Goal: Task Accomplishment & Management: Complete application form

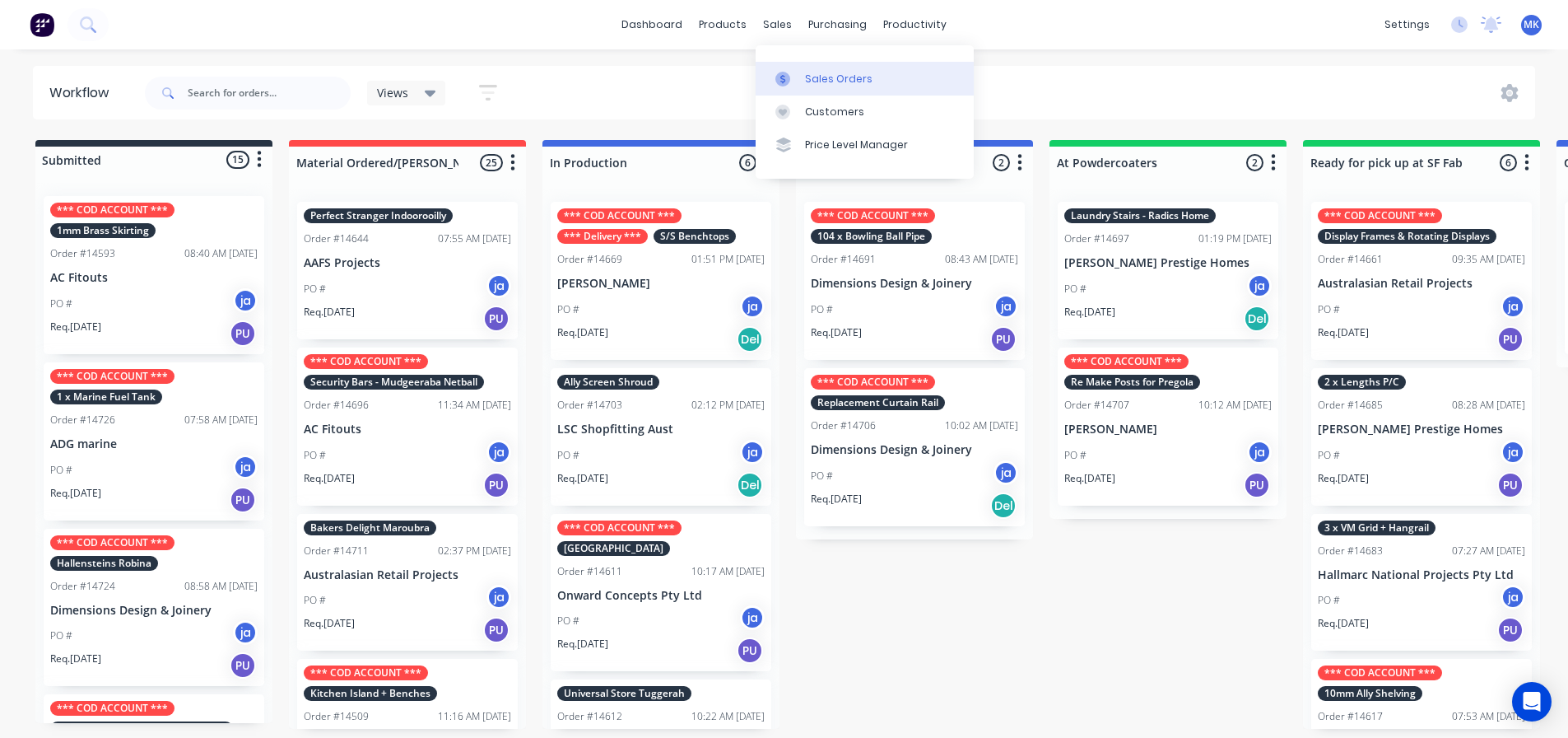
click at [806, 63] on link "Sales Orders" at bounding box center [865, 78] width 218 height 33
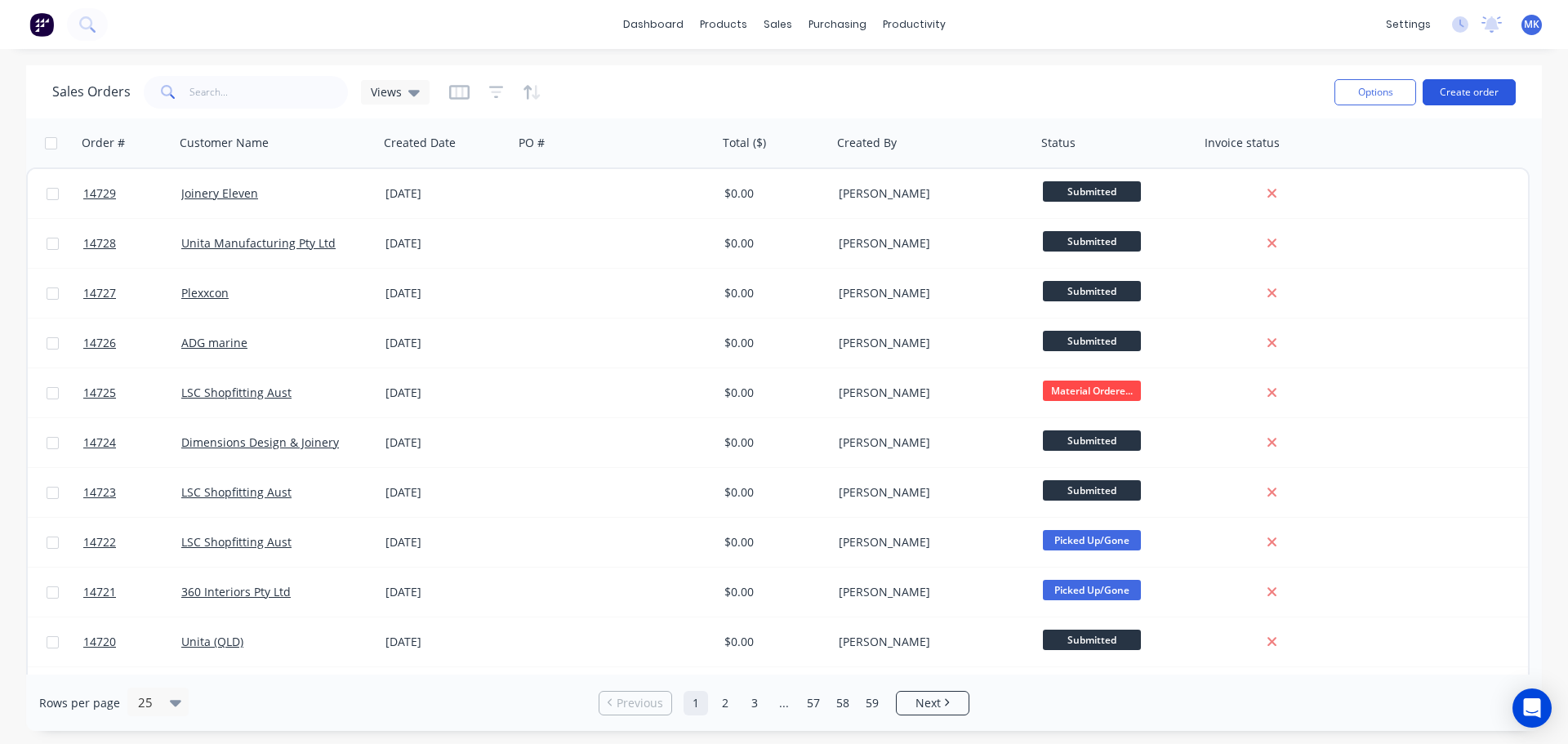
click at [1468, 95] on button "Create order" at bounding box center [1469, 92] width 93 height 26
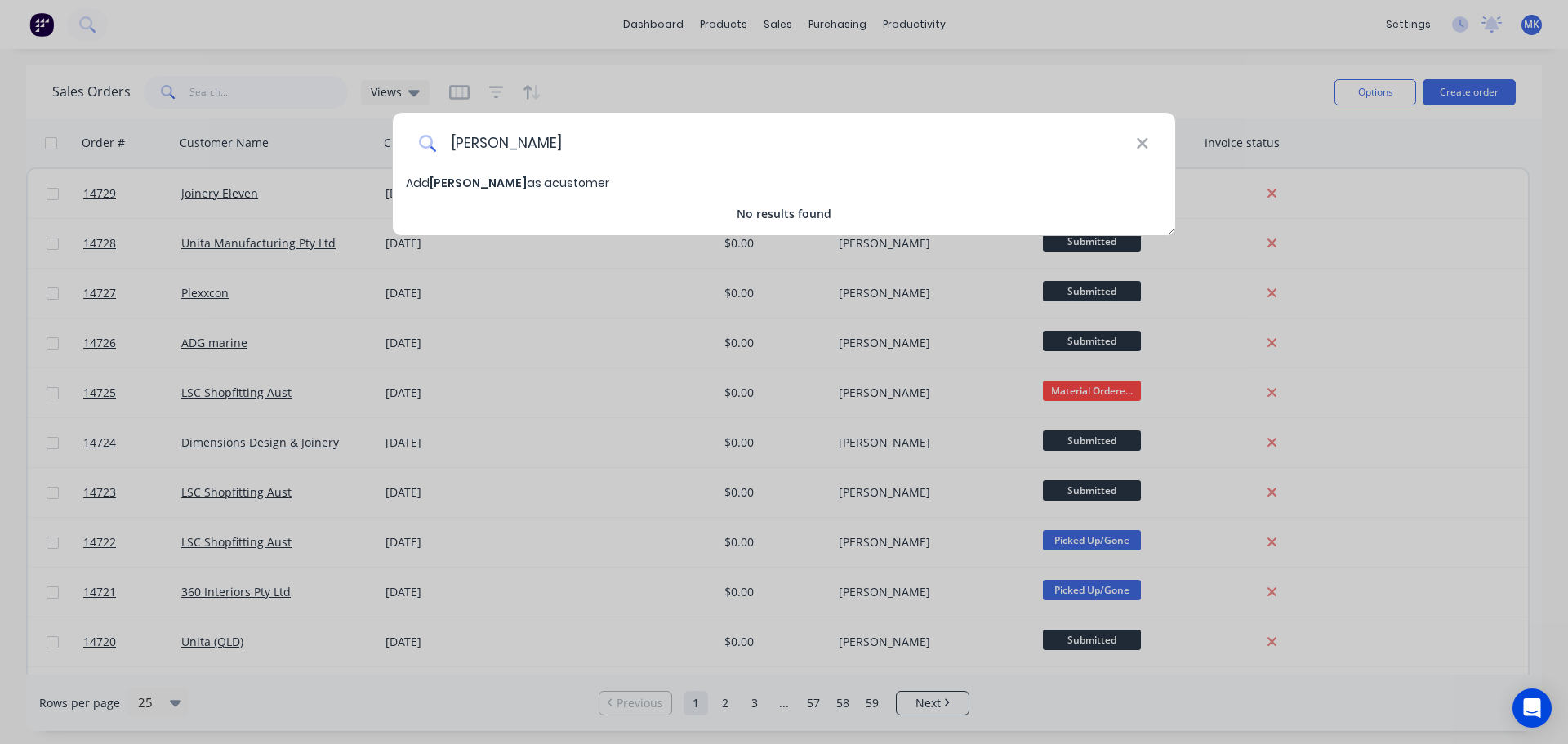
click at [463, 145] on input "[PERSON_NAME]" at bounding box center [787, 144] width 699 height 62
click at [716, 156] on input "[PERSON_NAME]" at bounding box center [787, 144] width 699 height 62
type input "[PERSON_NAME]"
click at [483, 186] on span "[PERSON_NAME]" at bounding box center [478, 183] width 97 height 17
select select "AU"
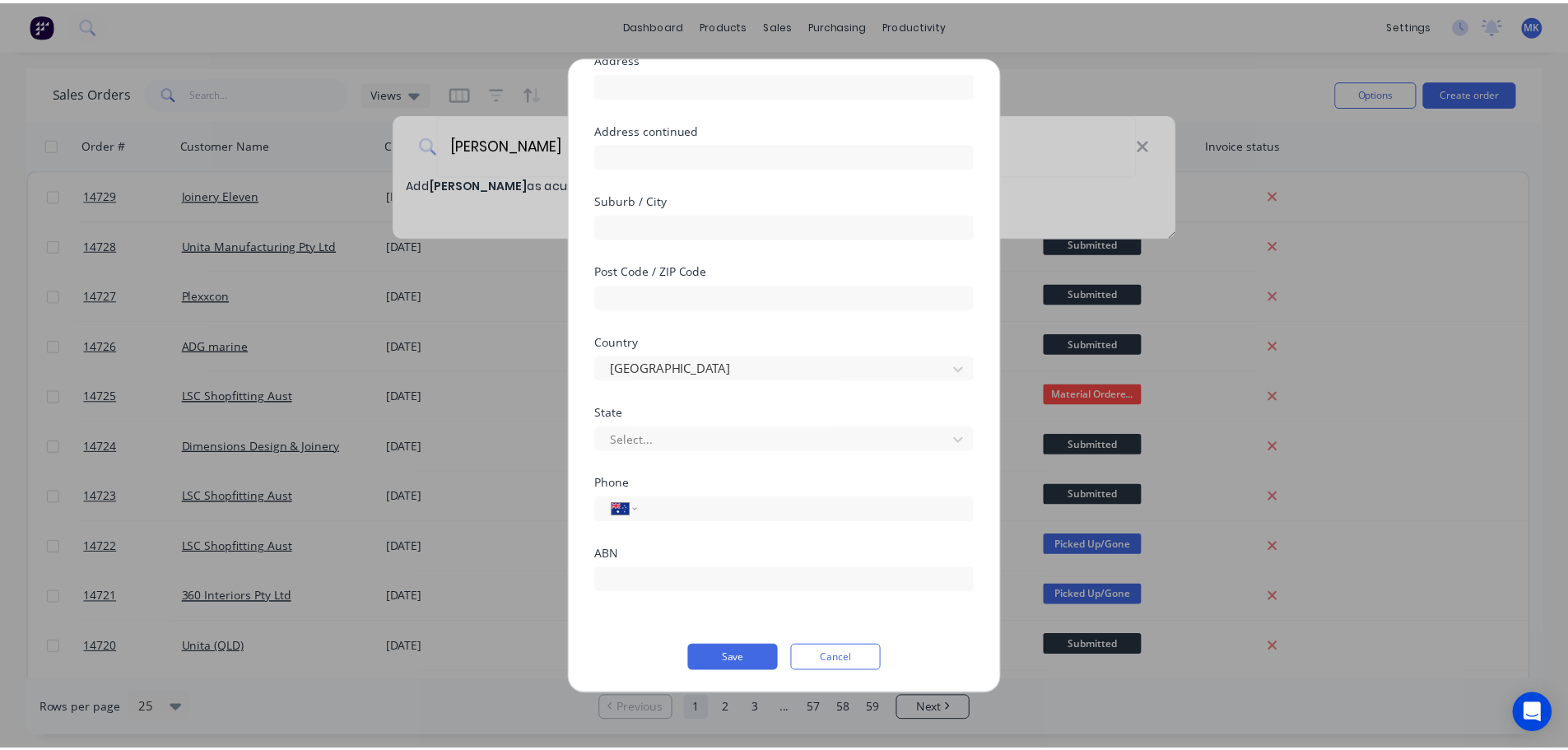
scroll to position [145, 0]
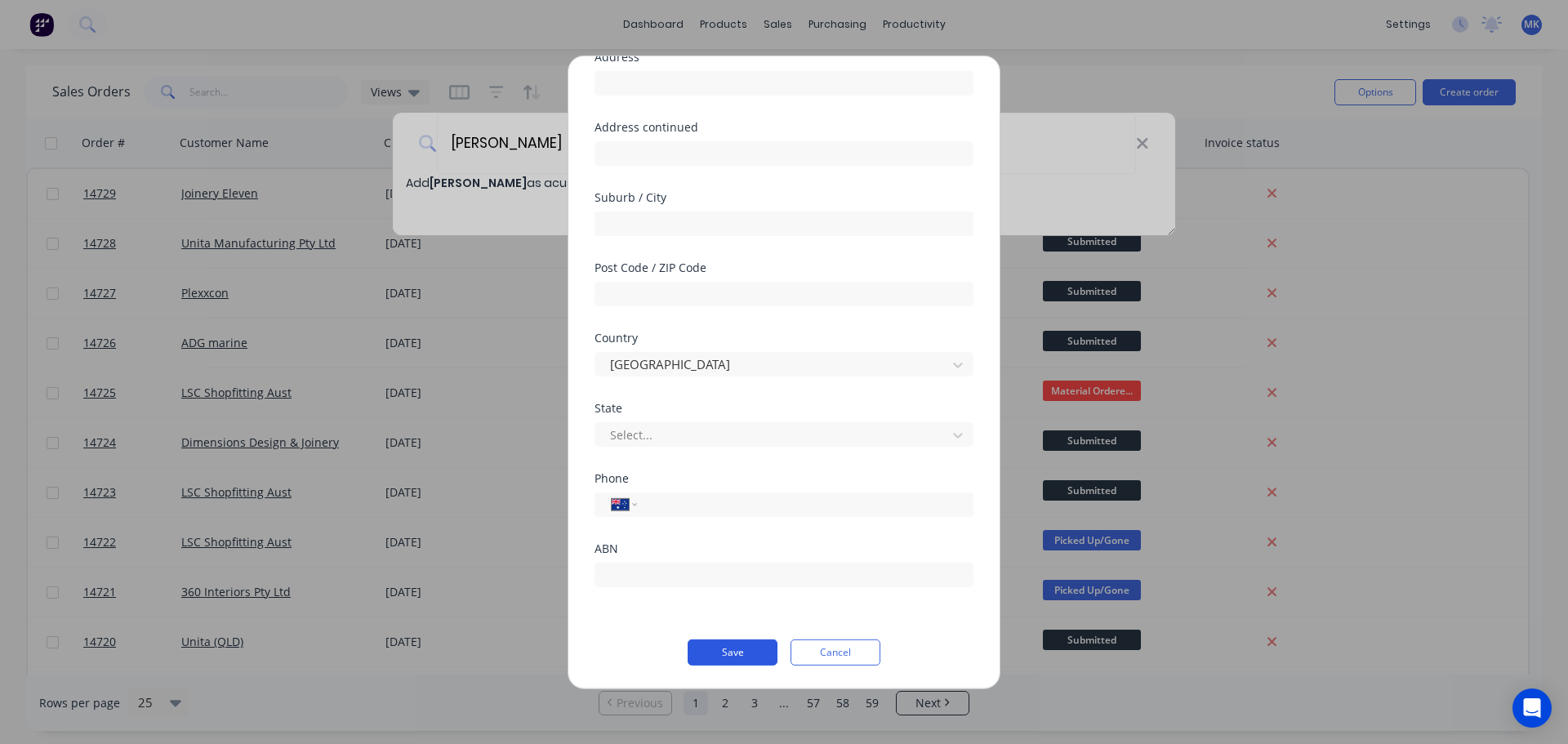
click at [692, 648] on button "Save" at bounding box center [732, 652] width 89 height 26
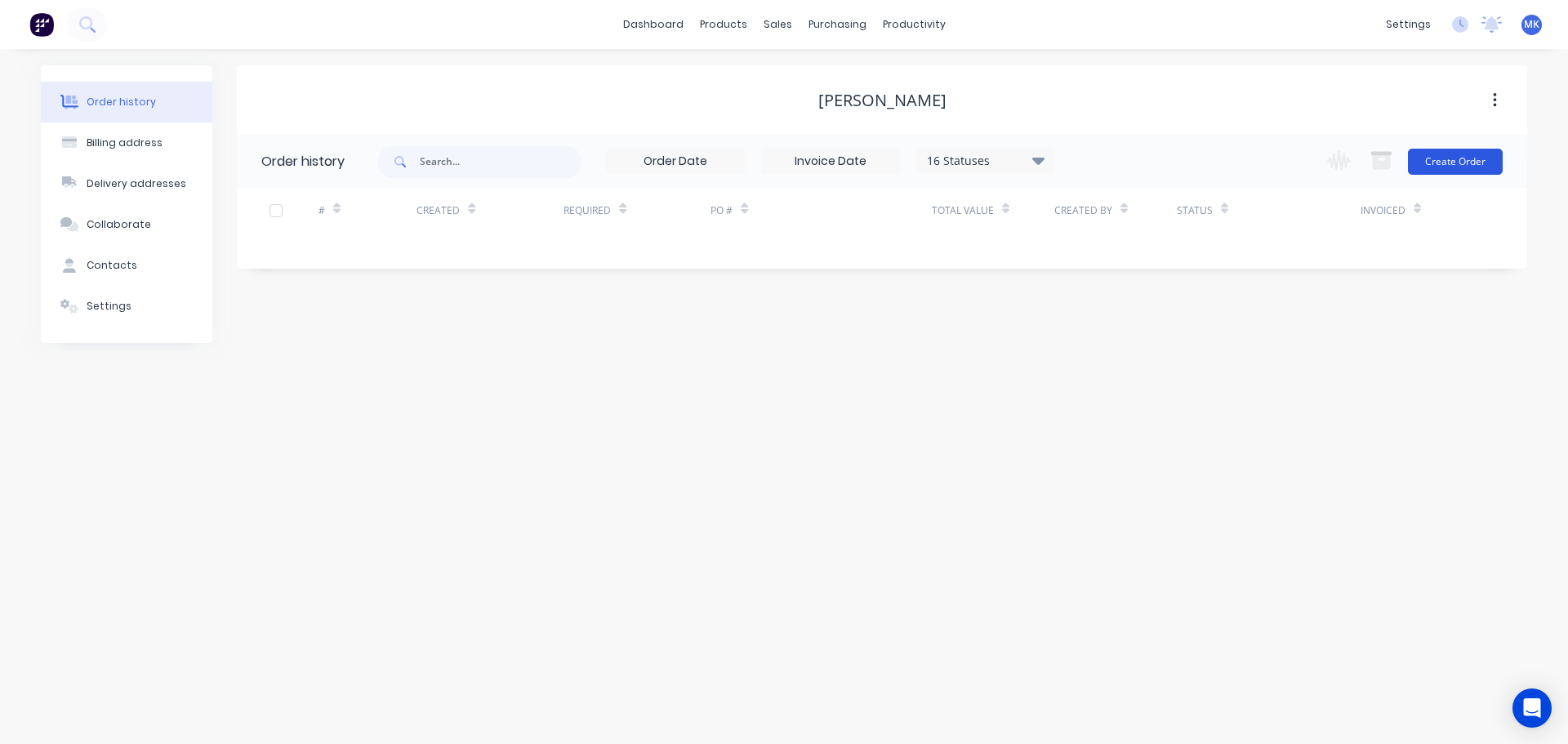
click at [1450, 160] on button "Create Order" at bounding box center [1455, 161] width 95 height 26
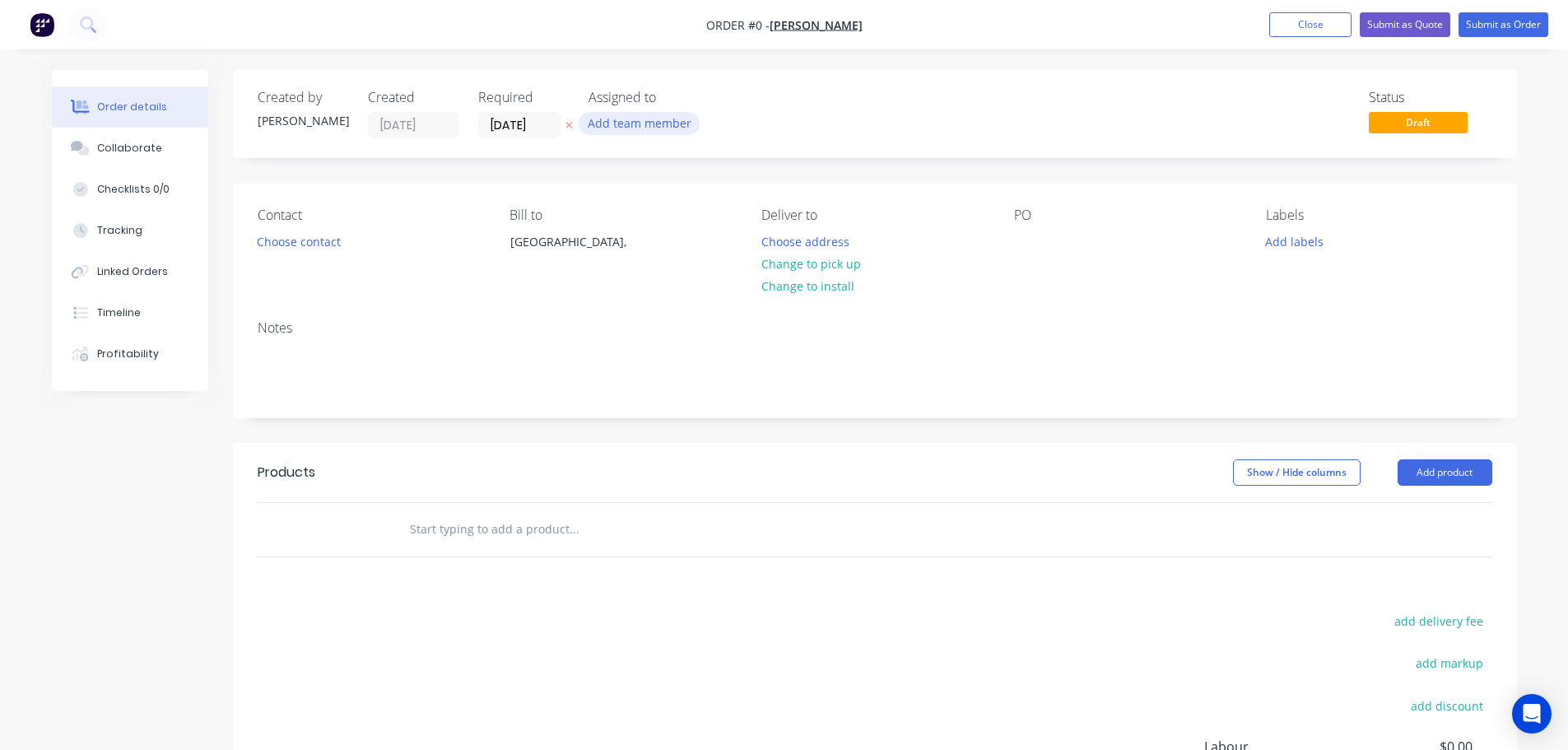
click at [660, 133] on button "Add team member" at bounding box center [639, 123] width 121 height 23
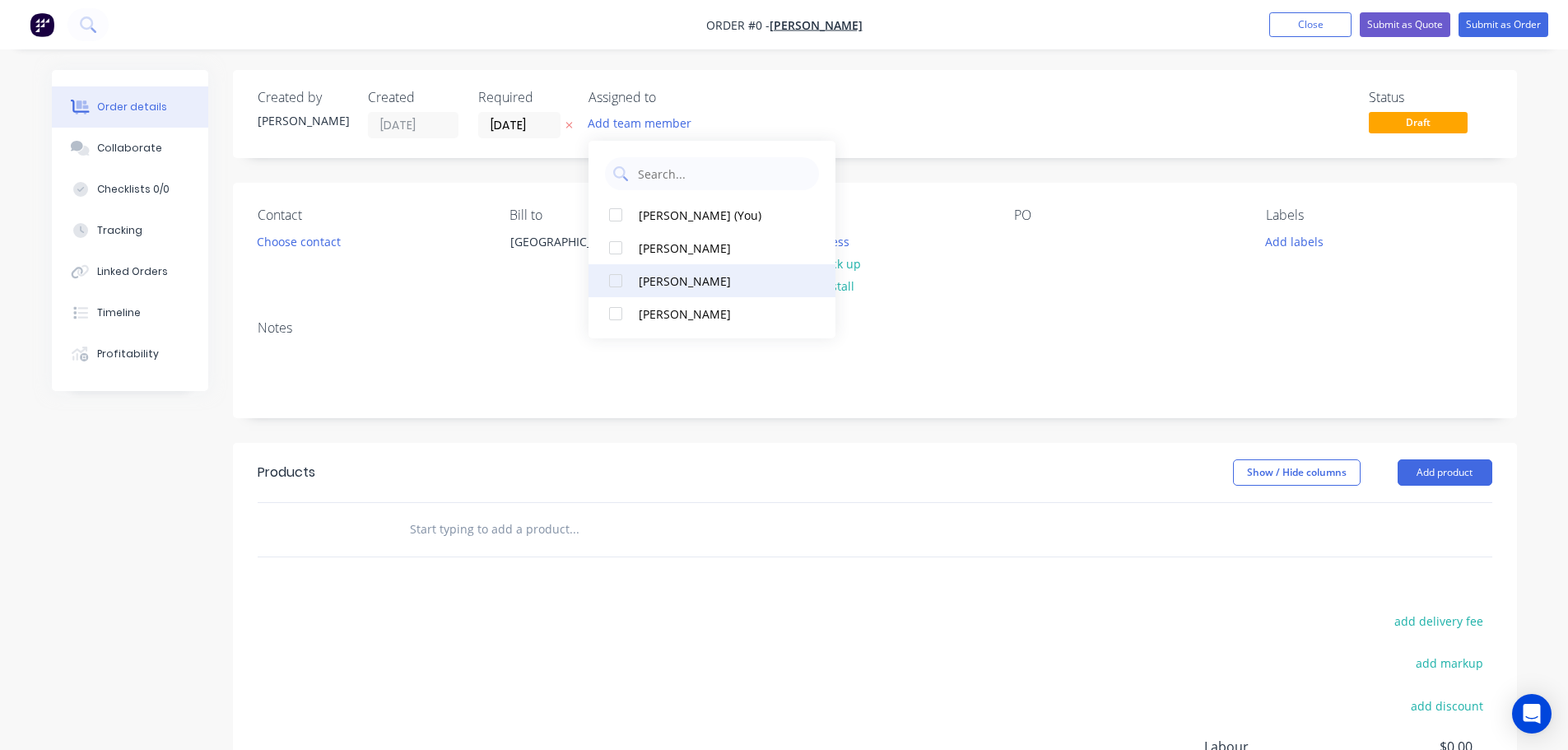
click at [693, 289] on div "[PERSON_NAME]" at bounding box center [721, 281] width 165 height 17
click at [286, 248] on div "Order details Collaborate Checklists 0/0 Tracking Linked Orders Timeline Profit…" at bounding box center [785, 523] width 1498 height 907
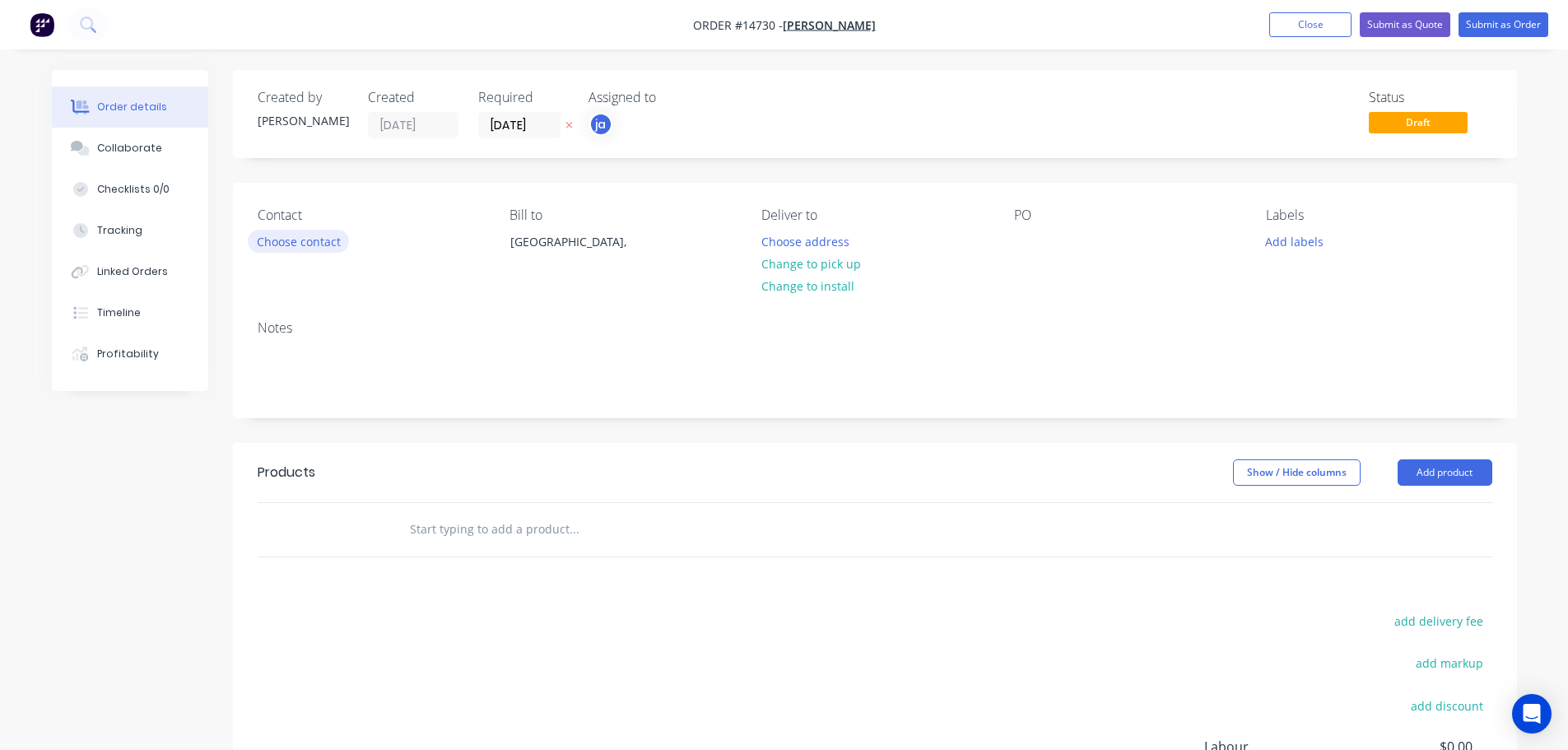
click at [286, 248] on button "Choose contact" at bounding box center [299, 241] width 102 height 23
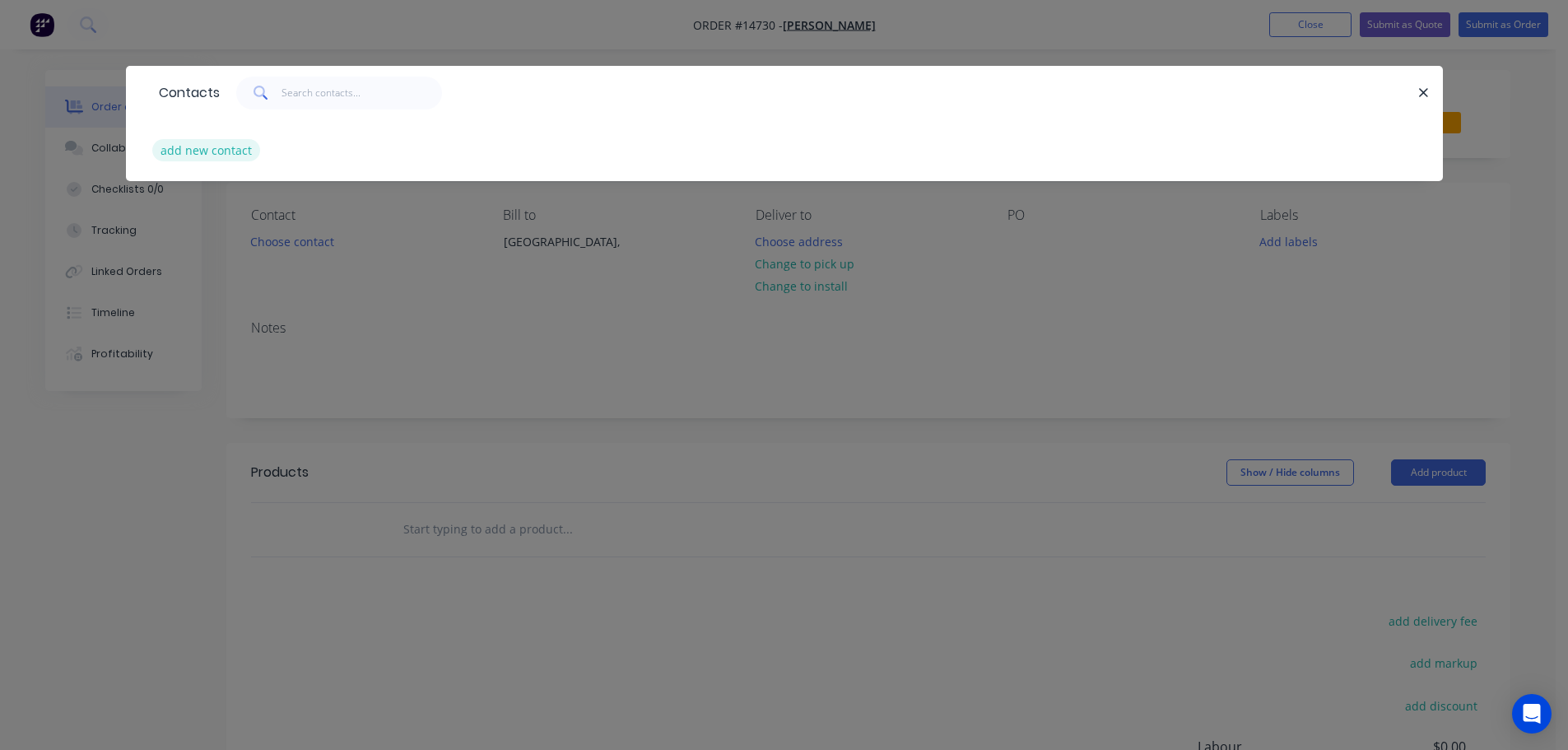
click at [219, 161] on button "add new contact" at bounding box center [207, 150] width 109 height 23
select select "AU"
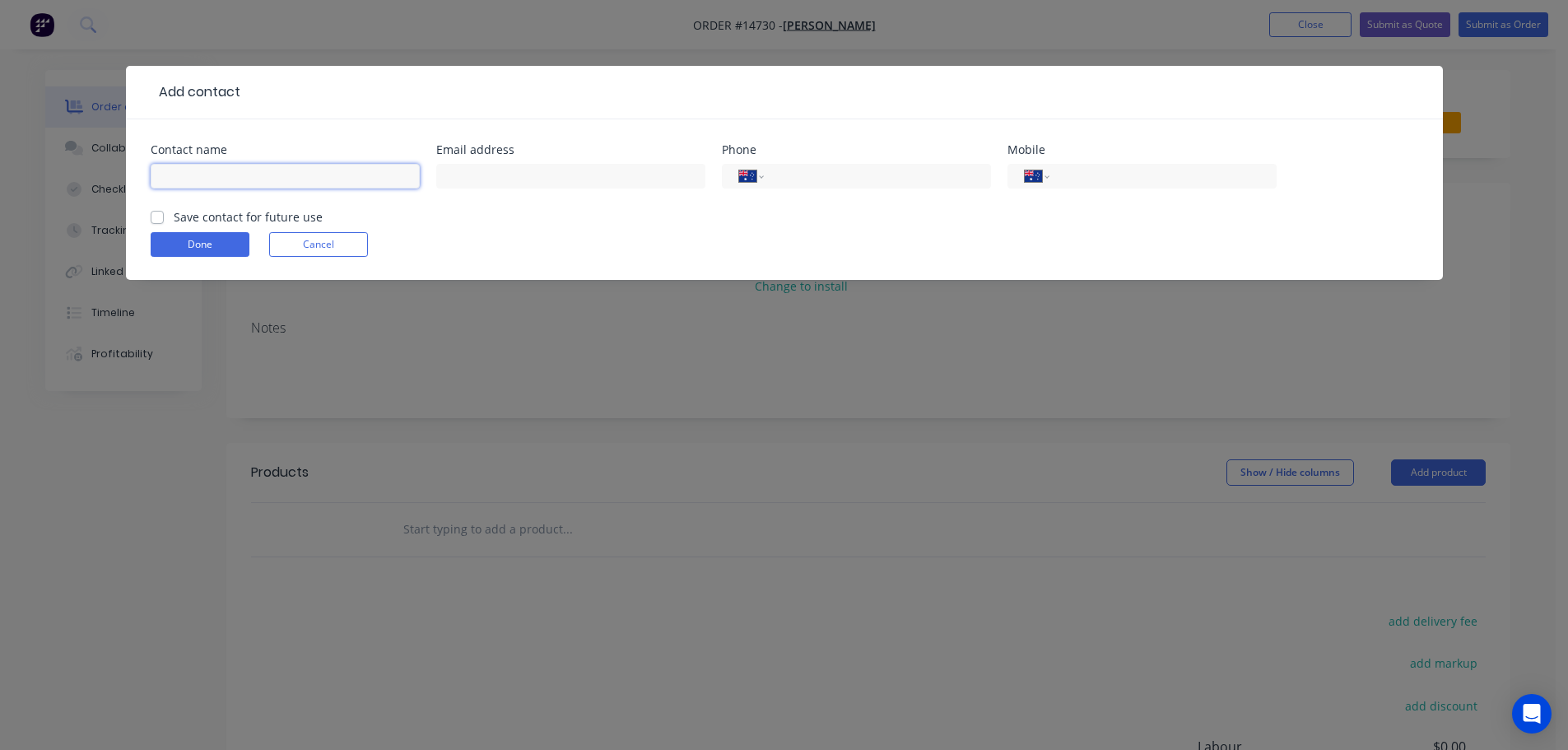
click at [279, 172] on input "text" at bounding box center [285, 176] width 269 height 24
type input "<"
type input "[PERSON_NAME]"
click at [297, 224] on label "Save contact for future use" at bounding box center [248, 217] width 149 height 17
click at [164, 224] on input "Save contact for future use" at bounding box center [157, 216] width 13 height 16
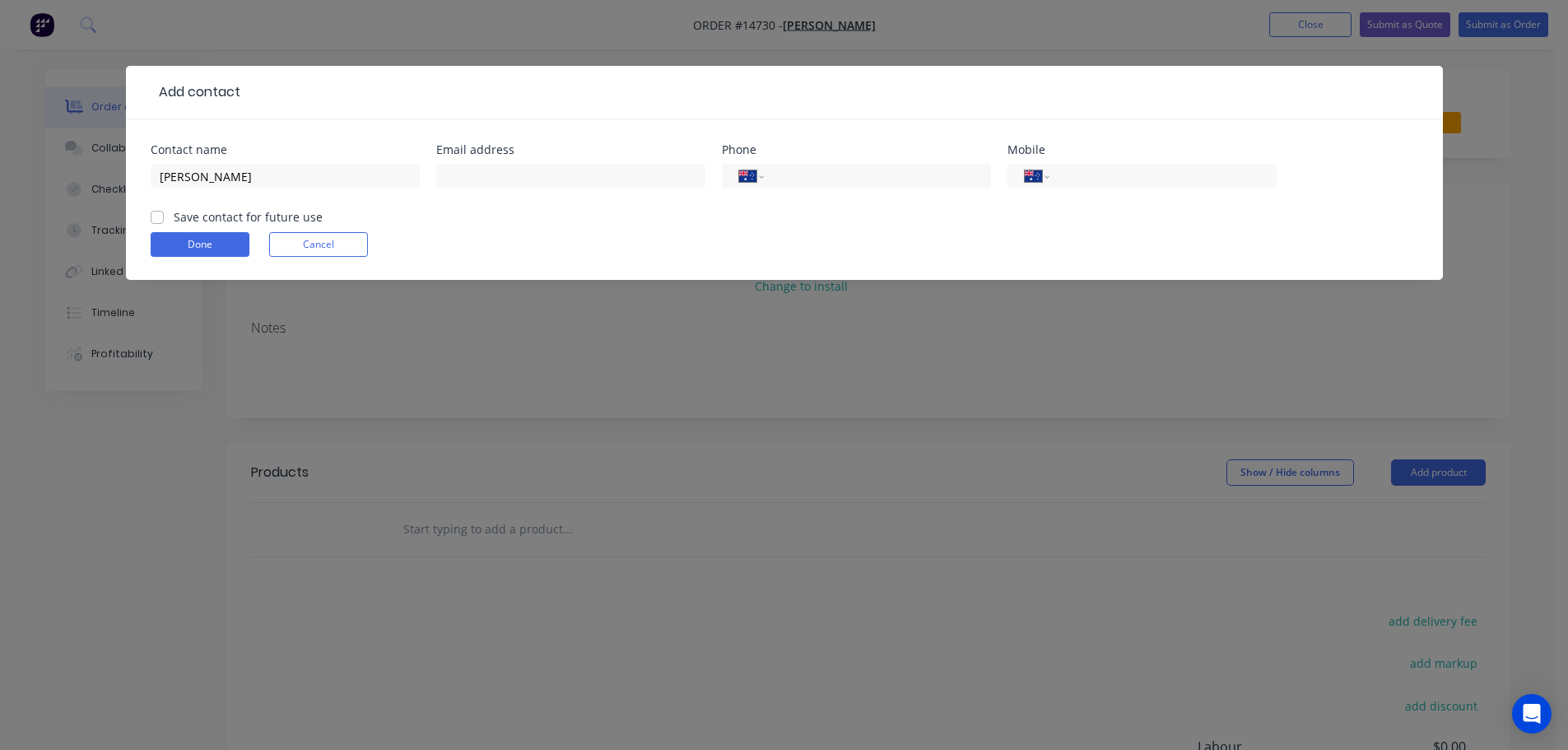
checkbox input "true"
click at [237, 235] on button "Done" at bounding box center [199, 244] width 99 height 24
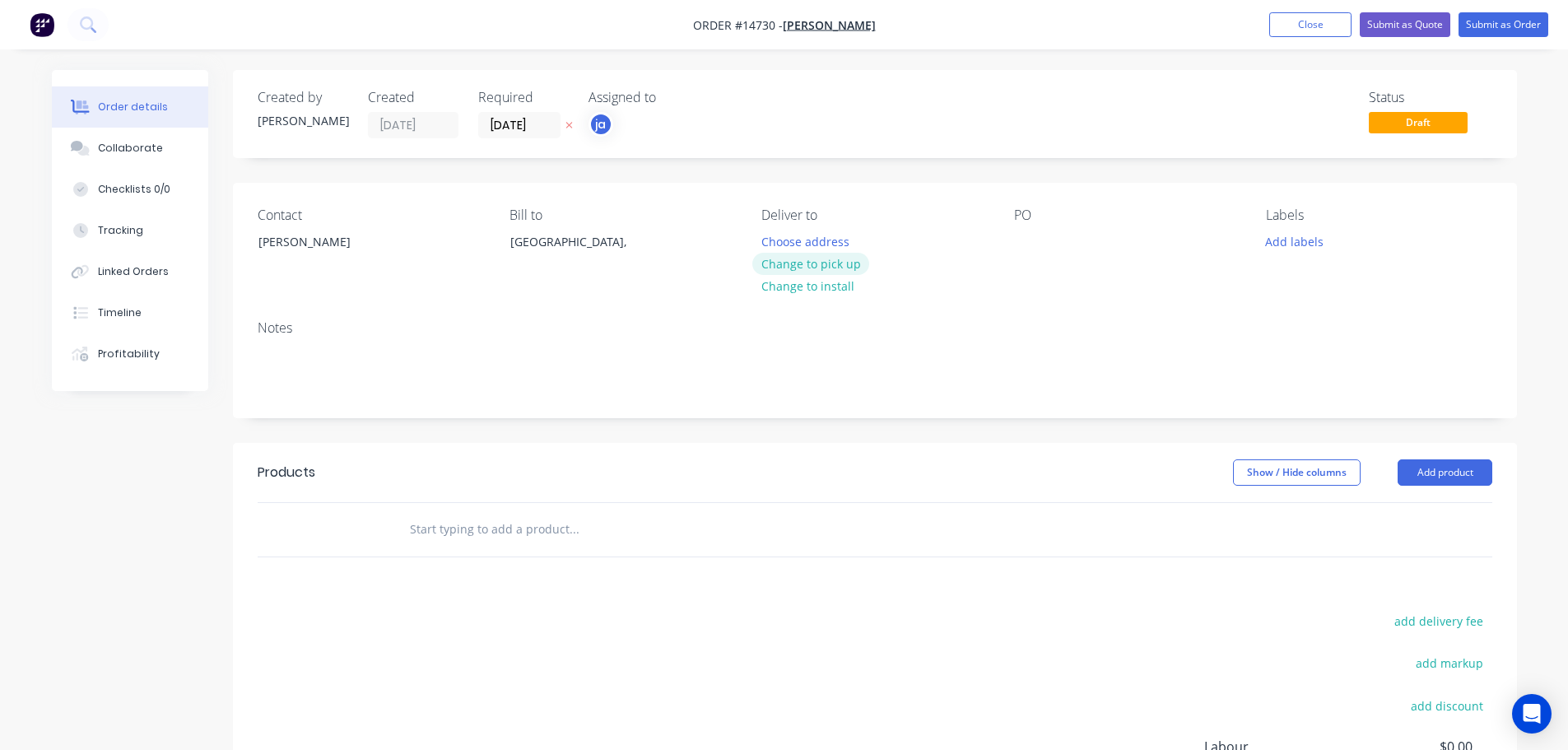
click at [833, 264] on button "Change to pick up" at bounding box center [810, 264] width 117 height 23
click at [1311, 241] on button "Add labels" at bounding box center [1294, 241] width 76 height 23
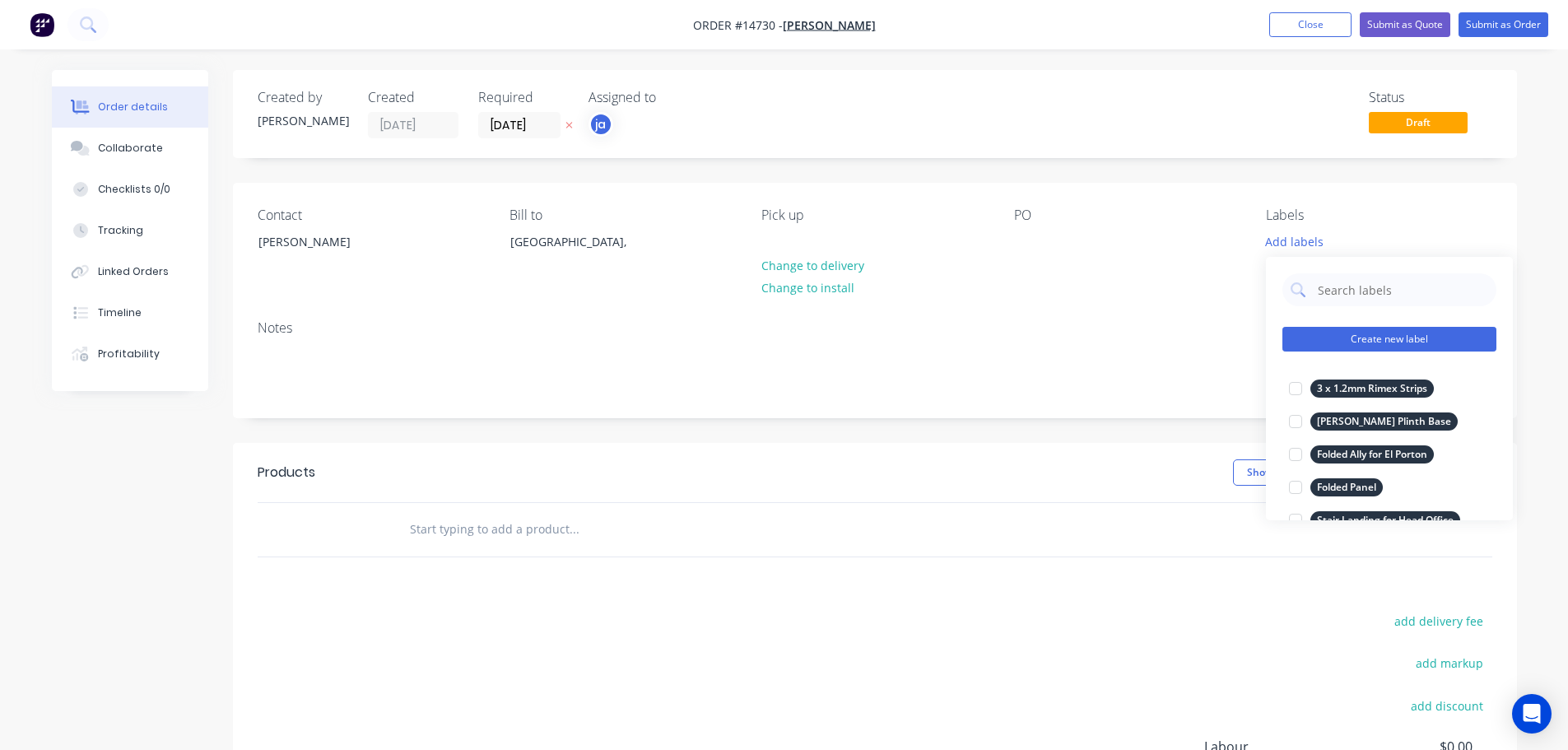
click at [1409, 327] on button "Create new label" at bounding box center [1390, 339] width 214 height 24
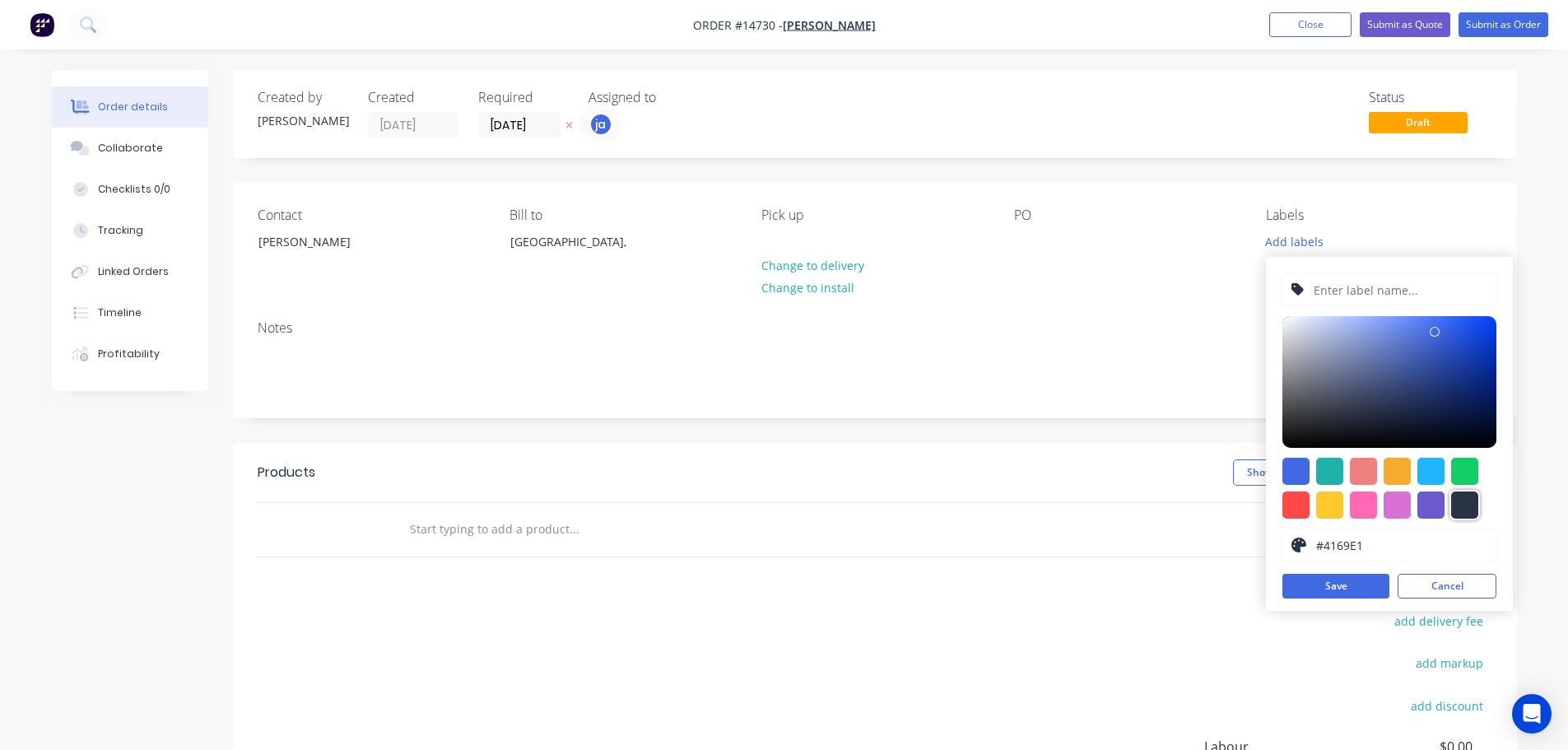
click at [1466, 509] on div at bounding box center [1465, 505] width 27 height 27
type input "#273444"
click at [1368, 294] on input "text" at bounding box center [1400, 289] width 176 height 31
paste input "1 x Metal Secuirty Door"
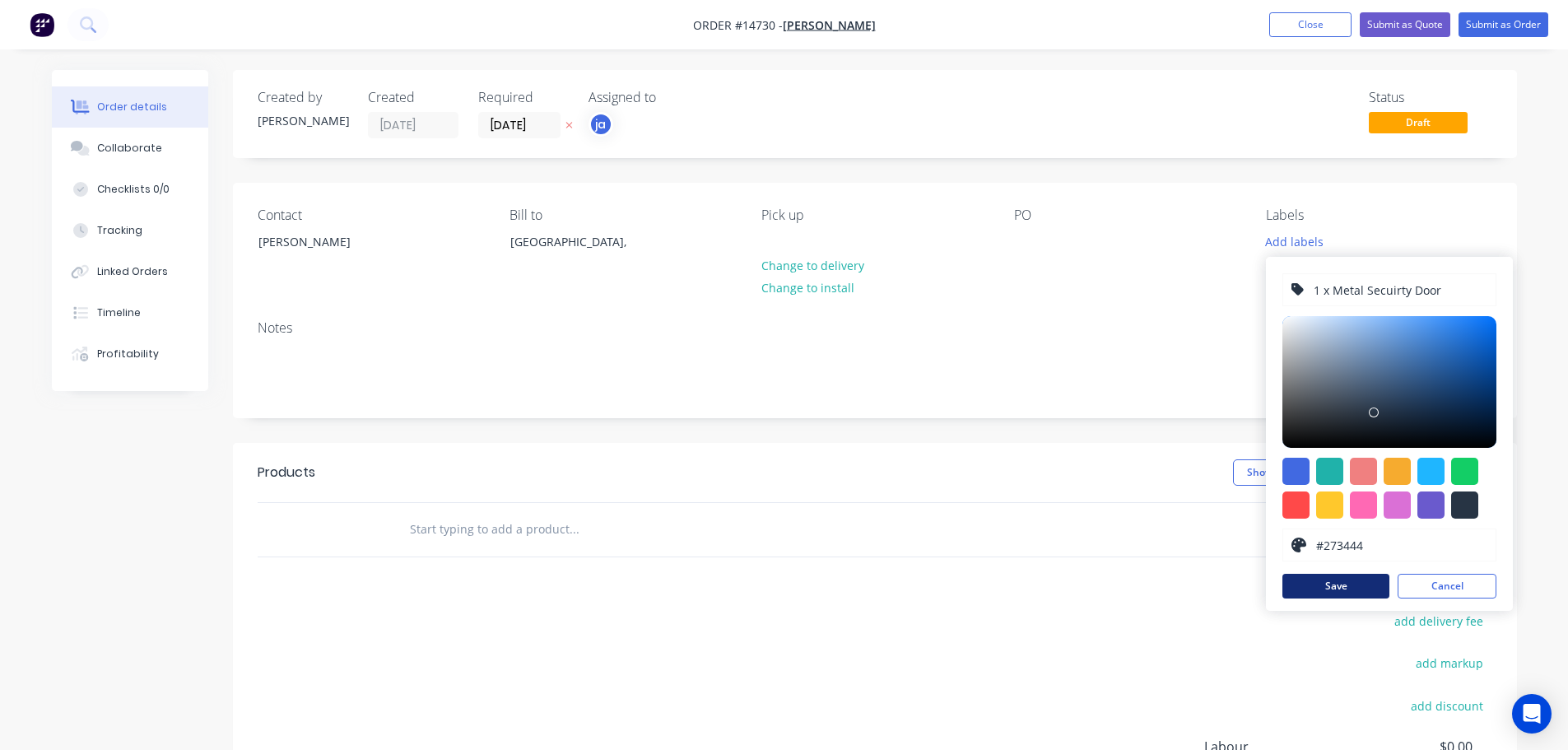
type input "1 x Metal Secuirty Door"
click at [1353, 594] on button "Save" at bounding box center [1337, 586] width 107 height 24
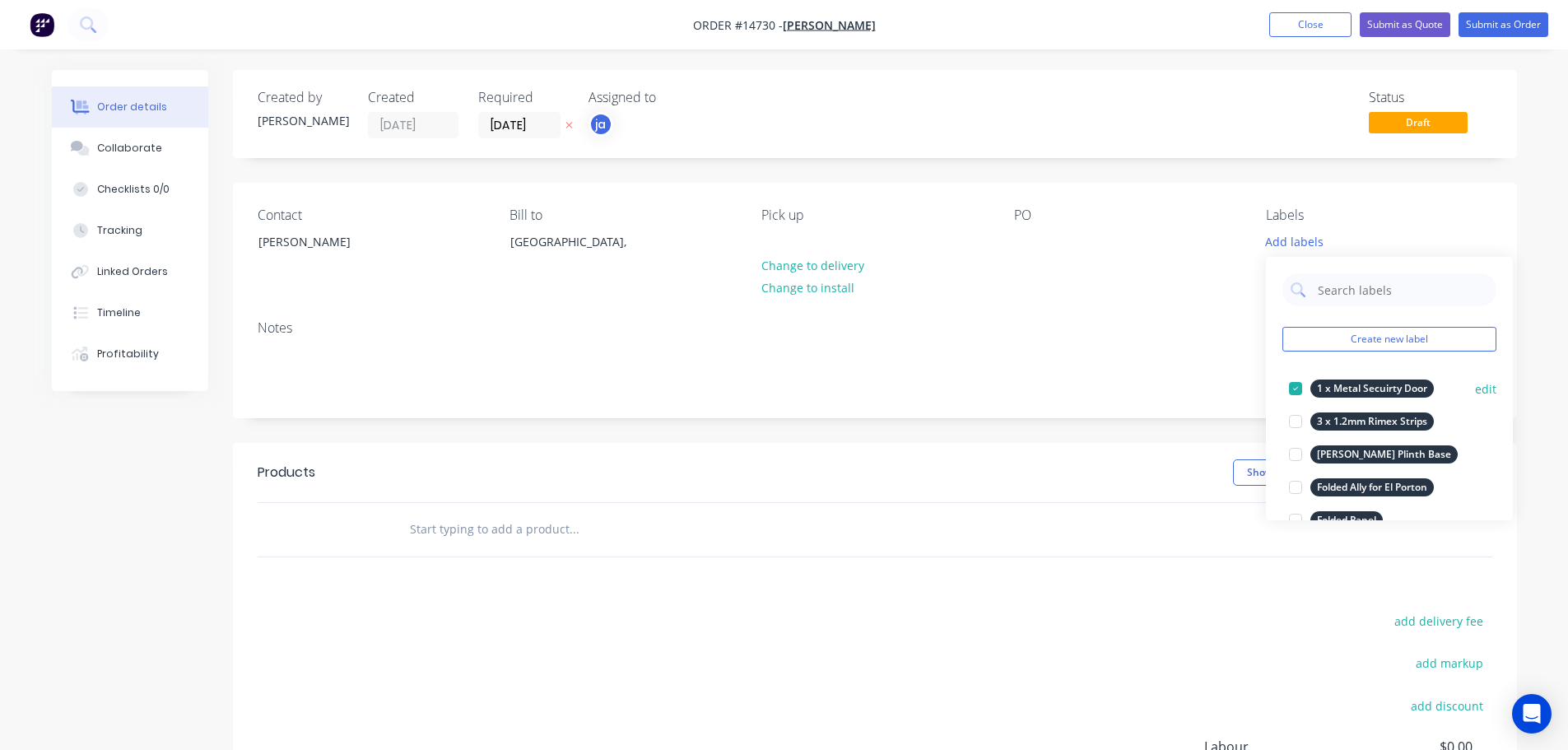
scroll to position [164, 0]
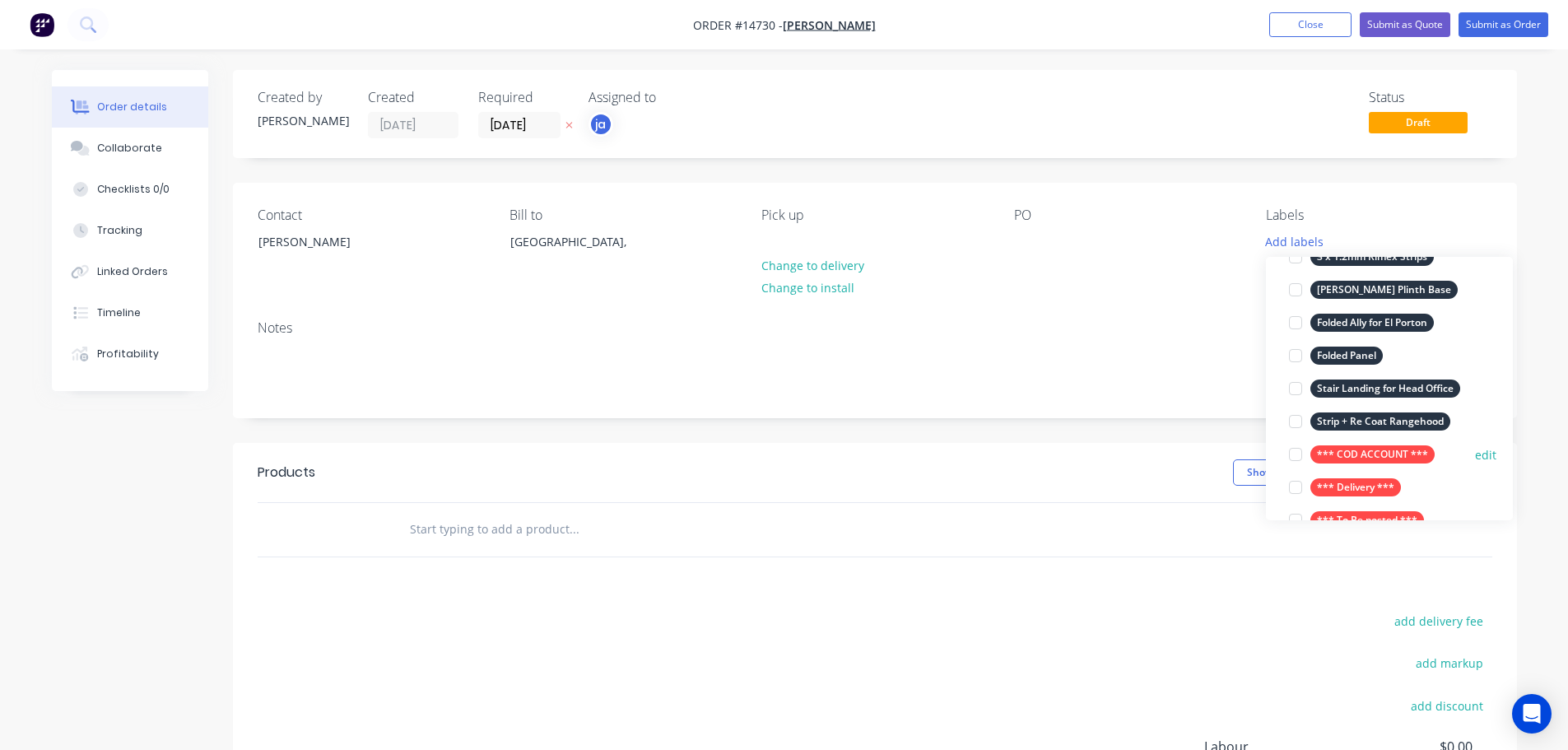
click at [1375, 441] on div "*** COD ACCOUNT *** edit" at bounding box center [1390, 454] width 214 height 33
click at [1367, 446] on div "*** COD ACCOUNT ***" at bounding box center [1372, 454] width 124 height 18
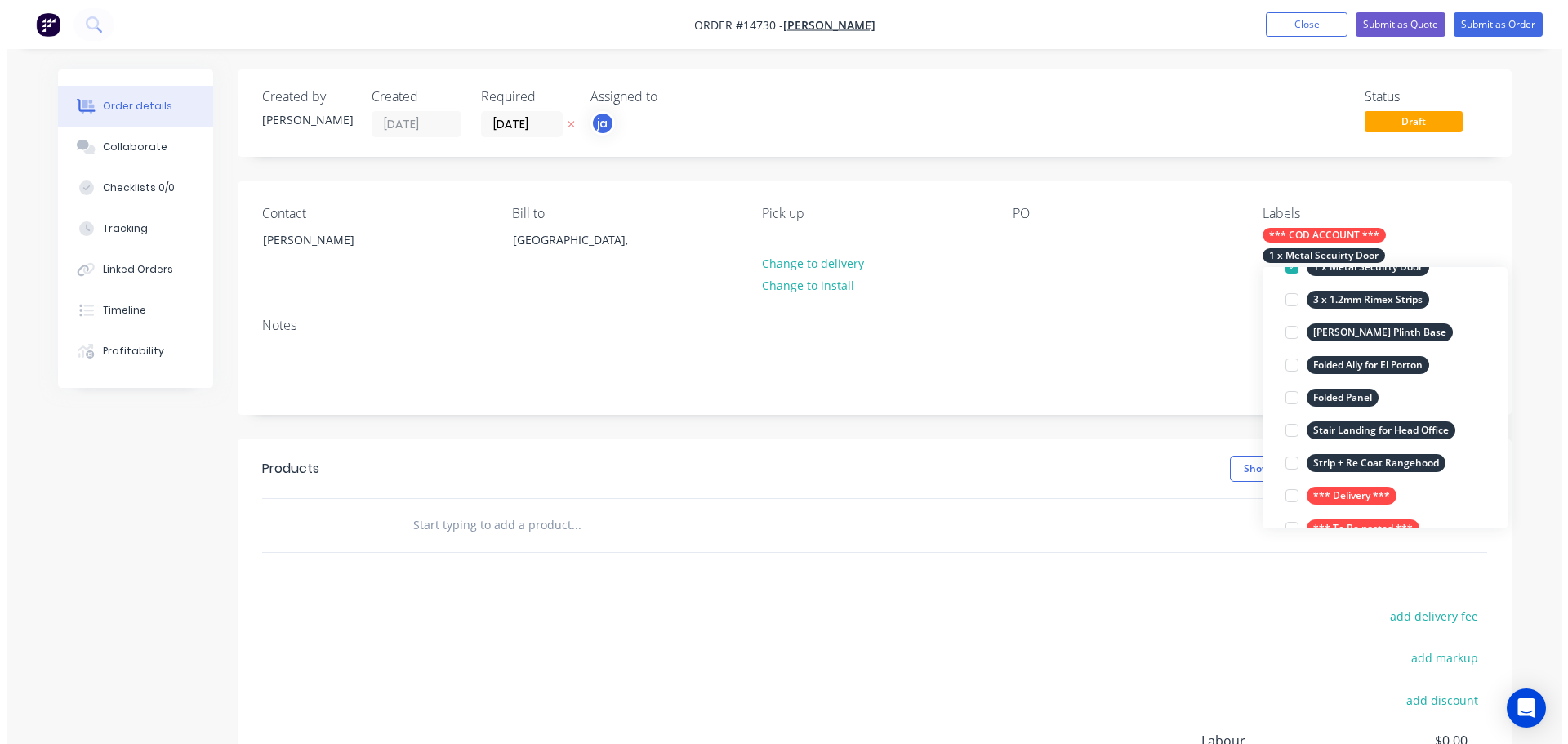
scroll to position [0, 0]
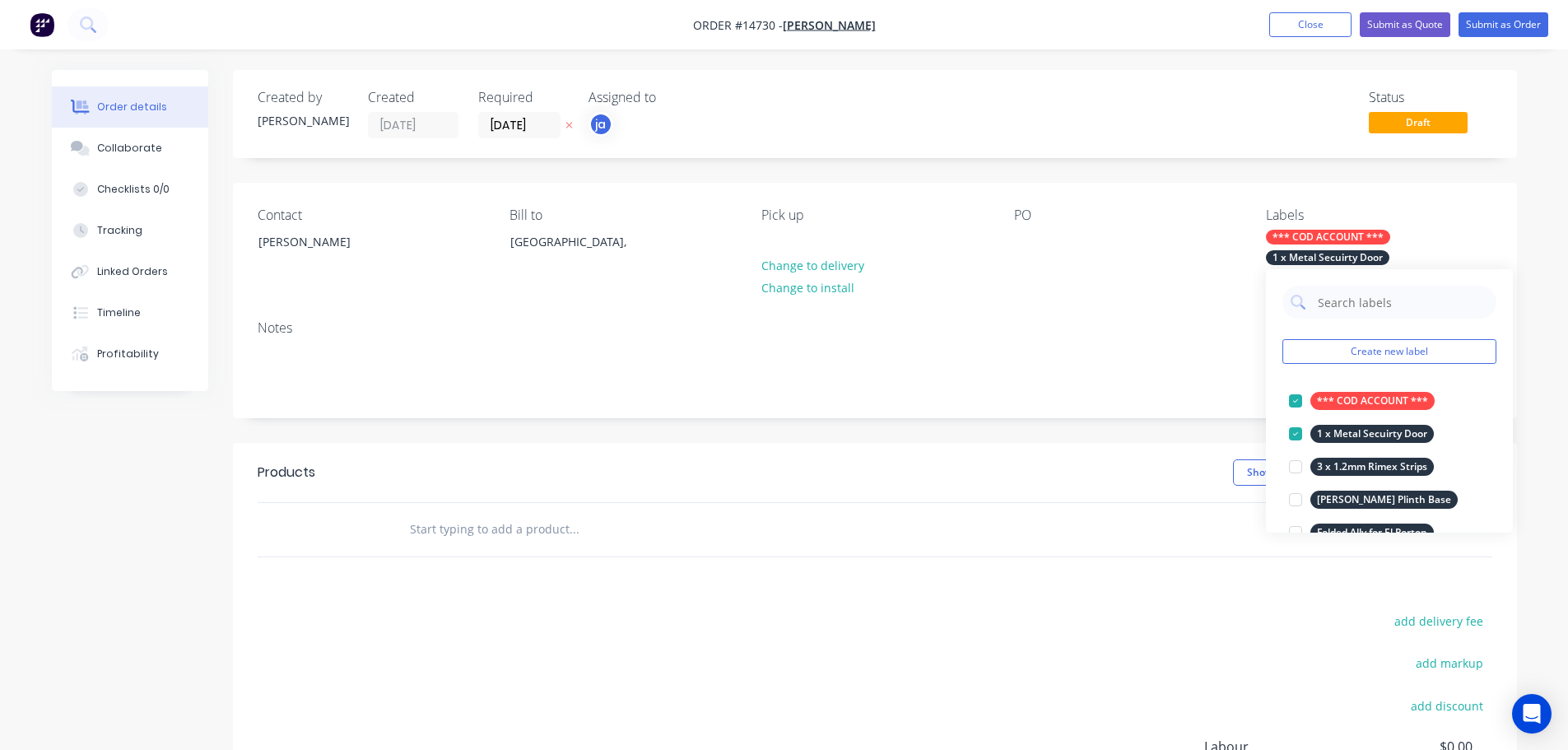
click at [557, 542] on input "text" at bounding box center [573, 529] width 329 height 33
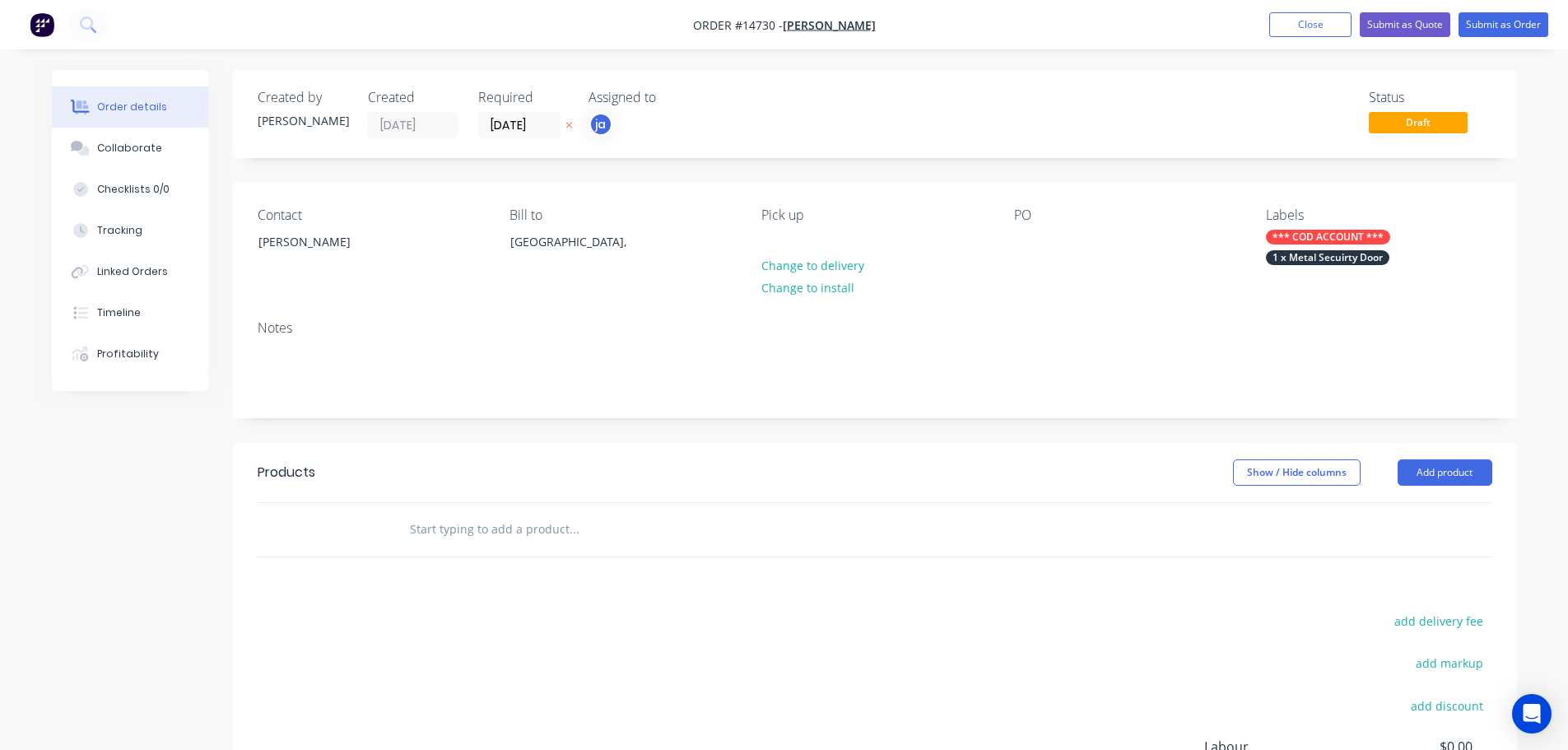
paste input "1 x Metal Secuirty Door"
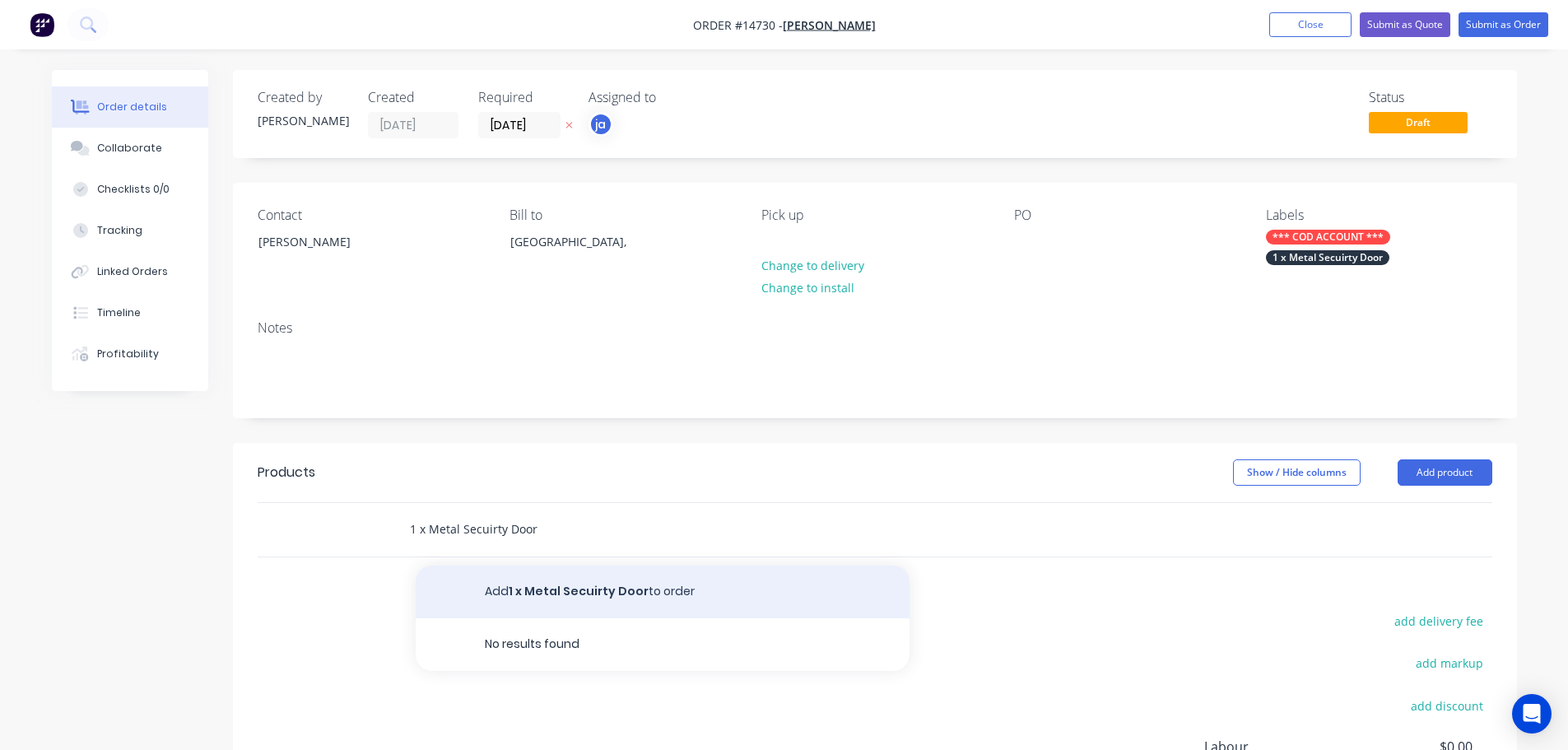
type input "1 x Metal Secuirty Door"
click at [541, 576] on button "Add 1 x Metal Secuirty Door to order" at bounding box center [662, 592] width 494 height 53
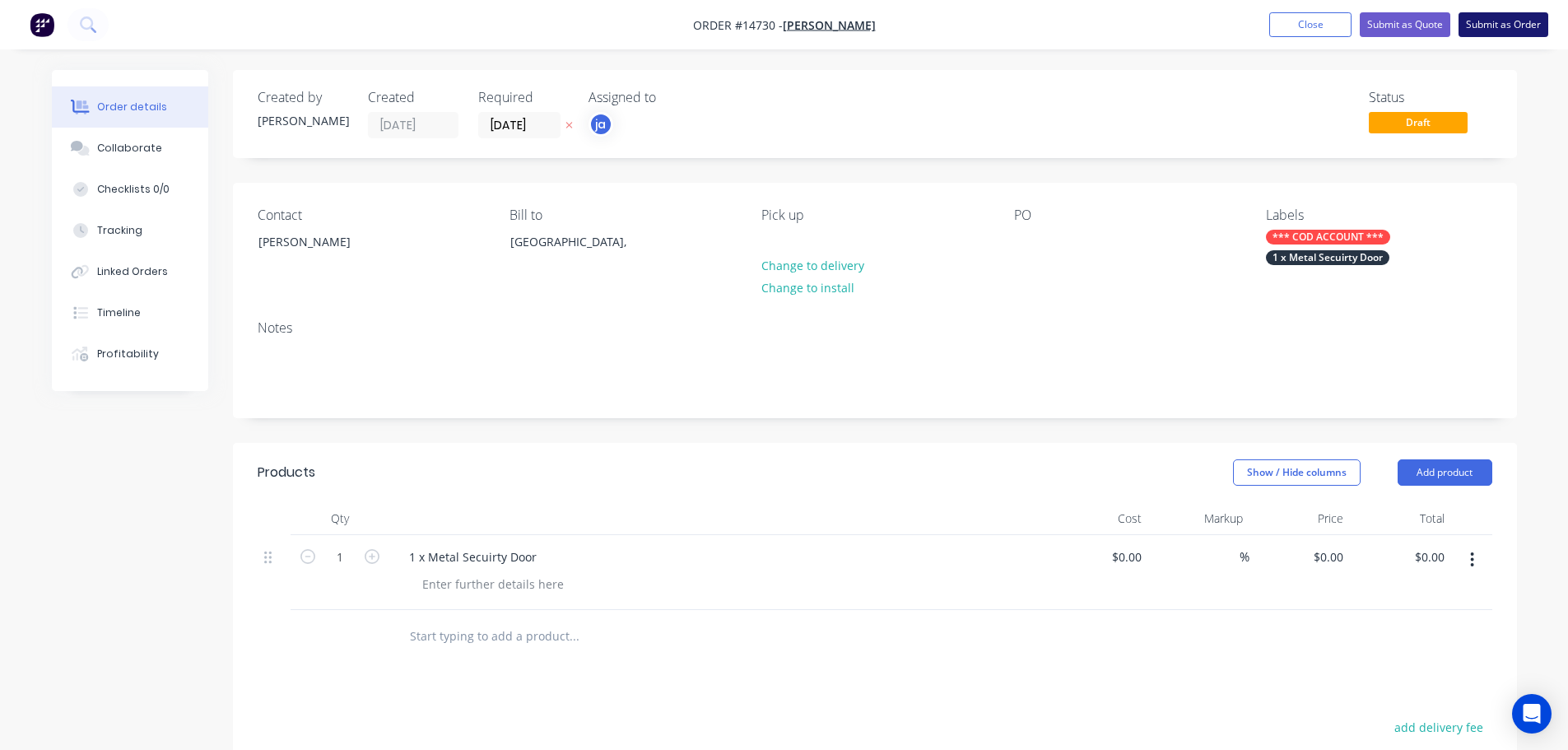
click at [1518, 28] on button "Submit as Order" at bounding box center [1503, 24] width 89 height 24
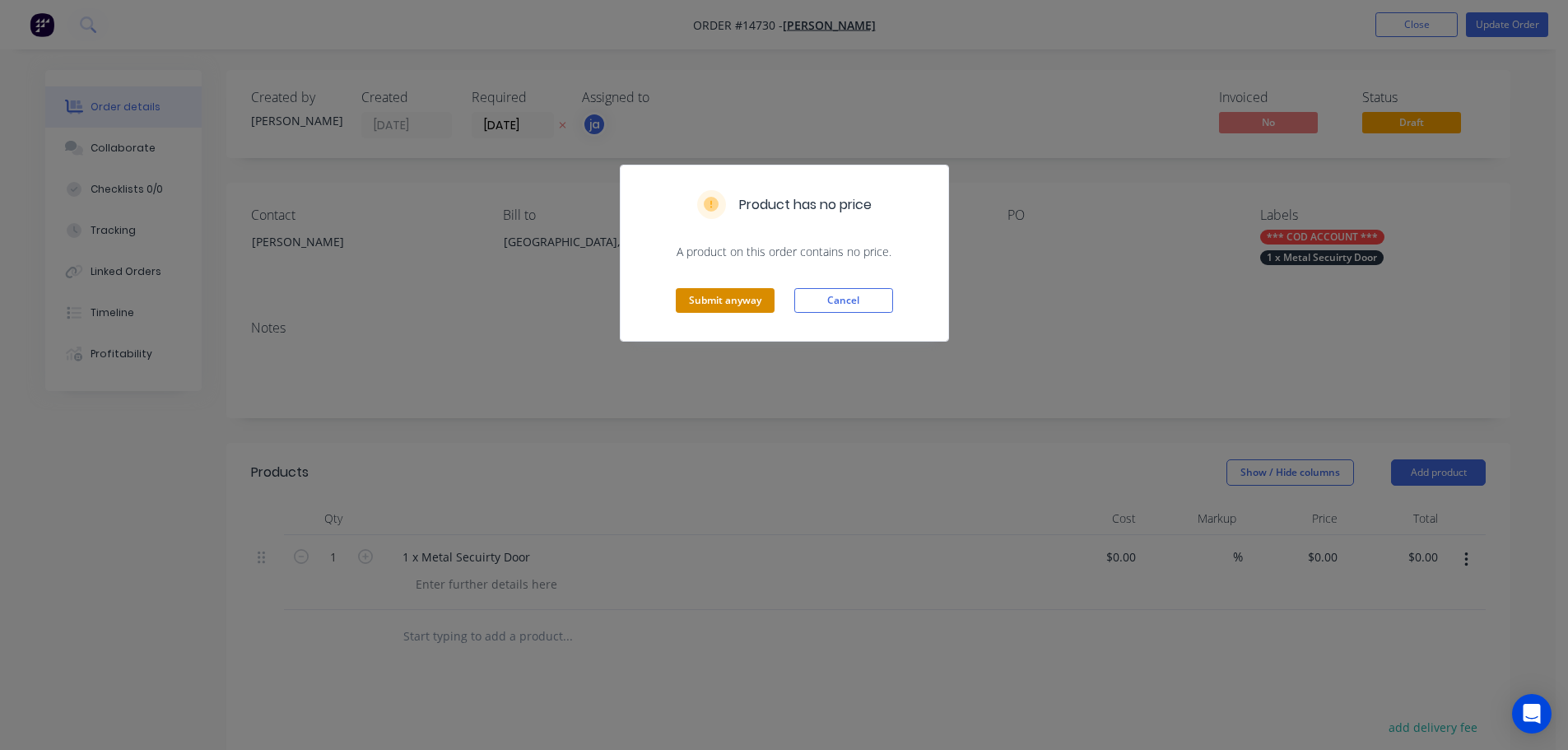
click at [745, 292] on button "Submit anyway" at bounding box center [725, 301] width 99 height 24
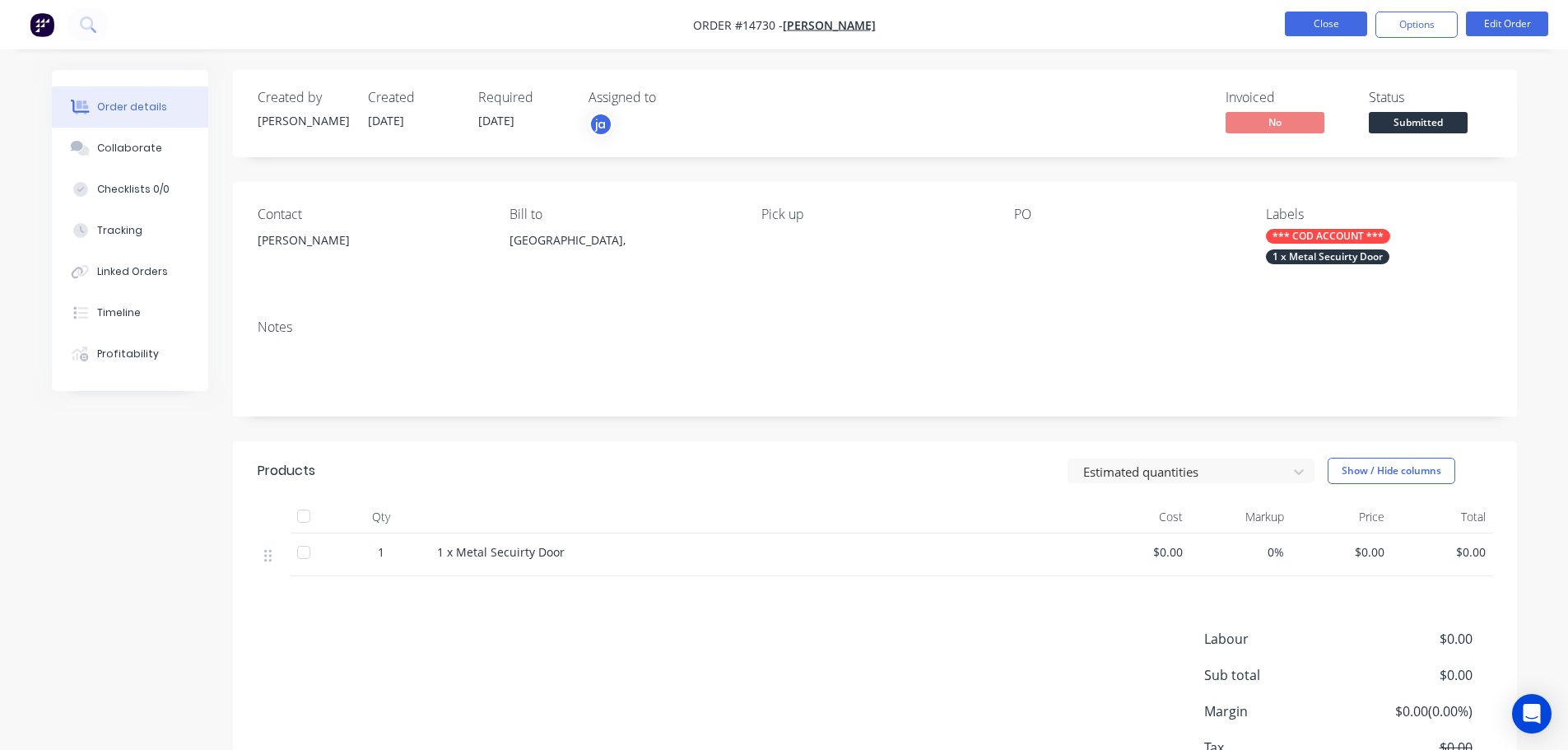
click at [1340, 25] on button "Close" at bounding box center [1326, 23] width 83 height 24
